Goal: Transaction & Acquisition: Purchase product/service

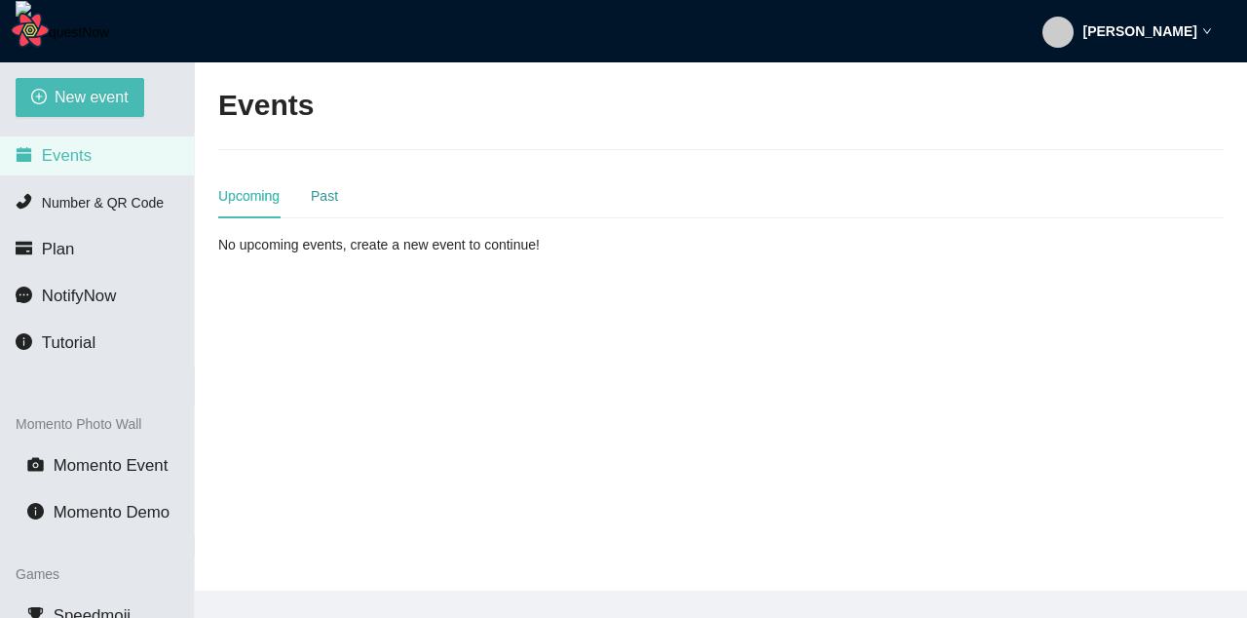
click at [322, 199] on div "Past" at bounding box center [324, 195] width 27 height 21
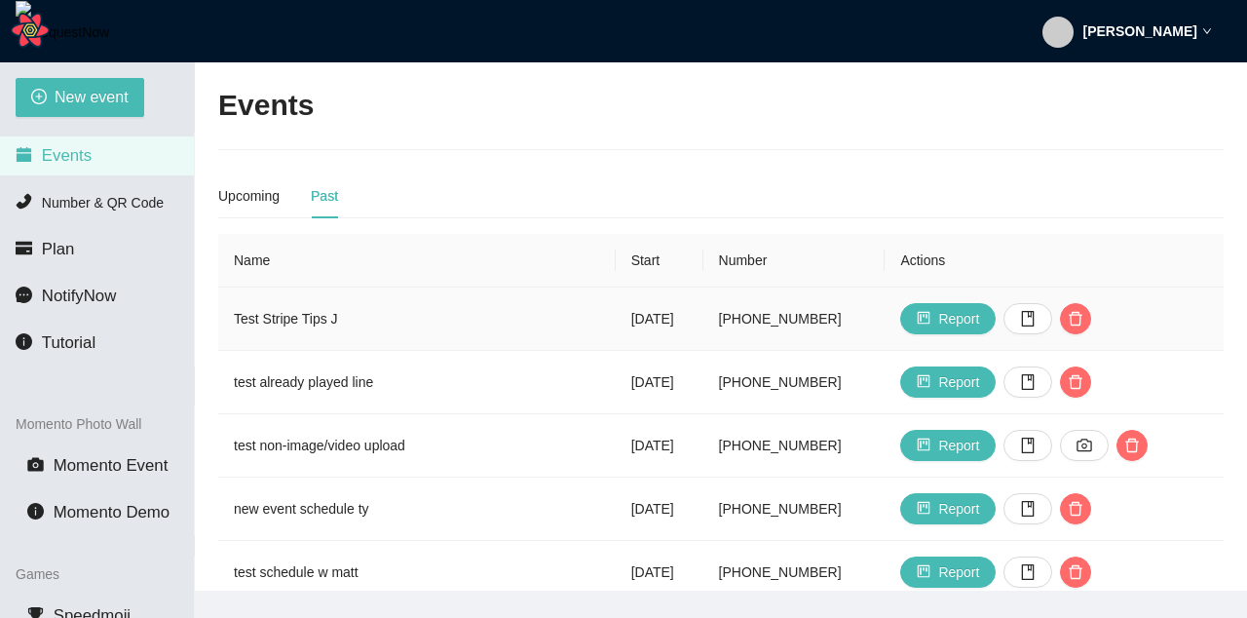
drag, startPoint x: 271, startPoint y: 314, endPoint x: 370, endPoint y: 319, distance: 99.5
click at [271, 314] on td "Test Stripe Tips J" at bounding box center [416, 318] width 397 height 63
click at [1031, 320] on icon "book" at bounding box center [1028, 319] width 16 height 16
